Goal: Navigation & Orientation: Find specific page/section

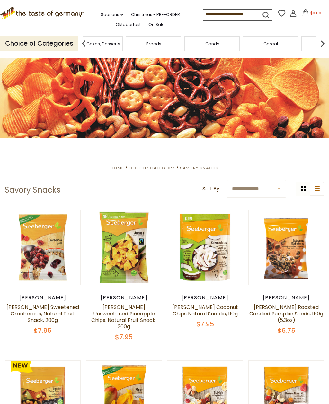
click at [324, 38] on img at bounding box center [322, 43] width 13 height 13
click at [322, 38] on img at bounding box center [322, 43] width 13 height 13
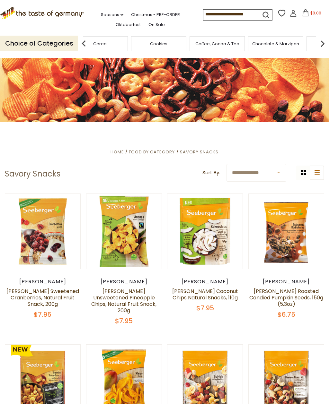
scroll to position [16, 0]
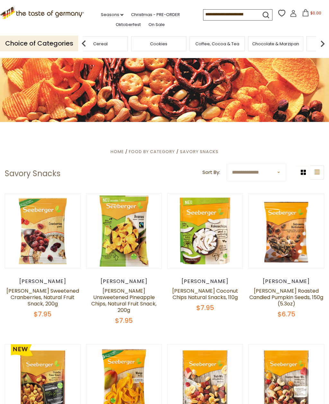
click at [118, 154] on span "Home" at bounding box center [116, 152] width 13 height 6
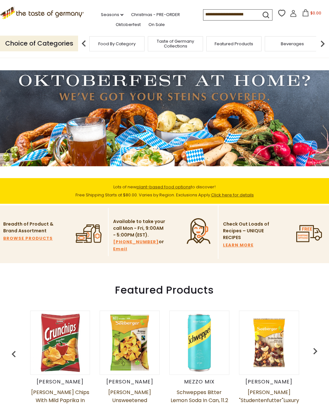
click at [101, 14] on link "Seasons dropdown_arrow" at bounding box center [112, 14] width 22 height 7
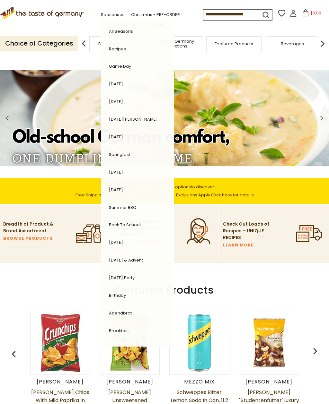
click at [109, 48] on link "Recipes" at bounding box center [117, 49] width 17 height 6
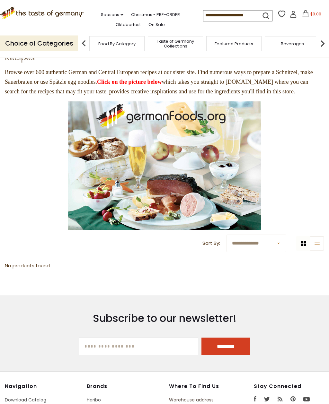
scroll to position [43, 0]
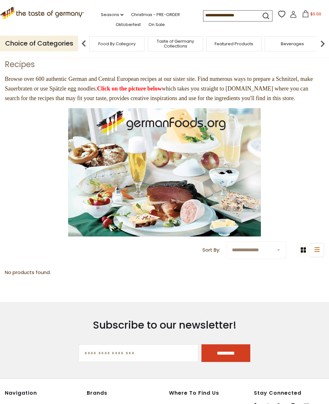
click at [194, 181] on img at bounding box center [164, 172] width 193 height 128
